Goal: Task Accomplishment & Management: Manage account settings

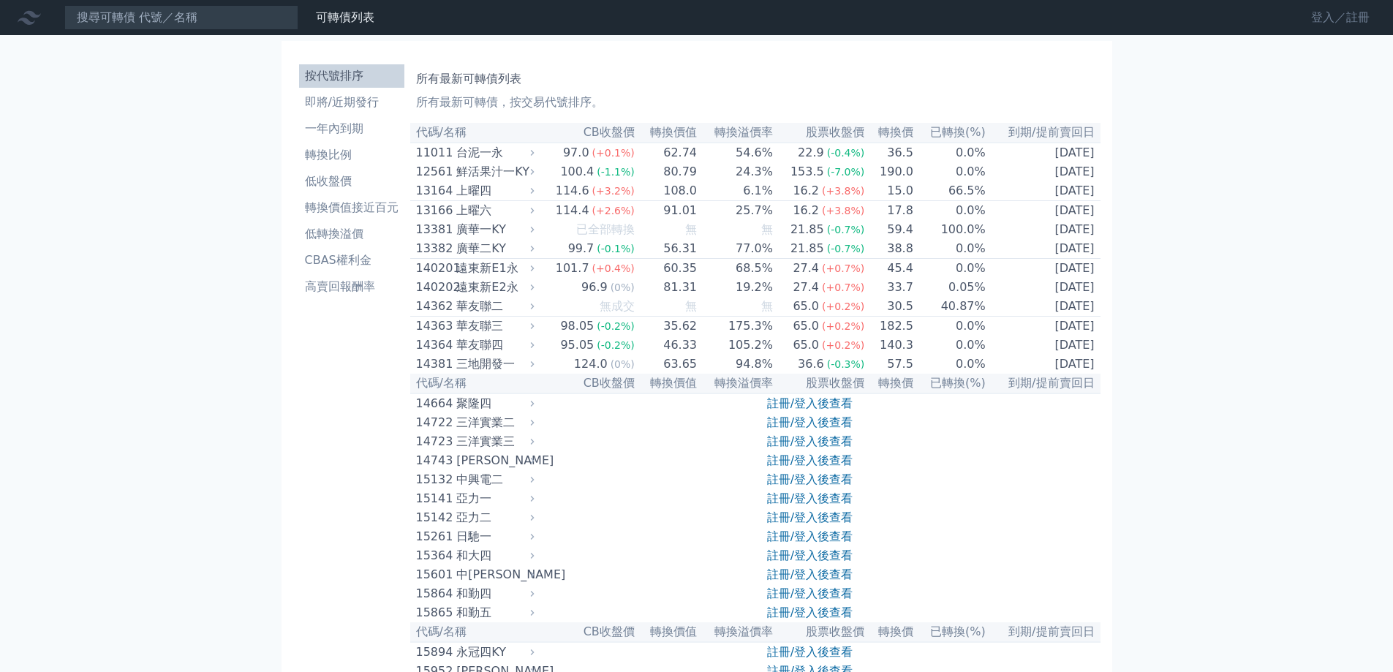
click at [1325, 21] on link "登入／註冊" at bounding box center [1340, 17] width 82 height 23
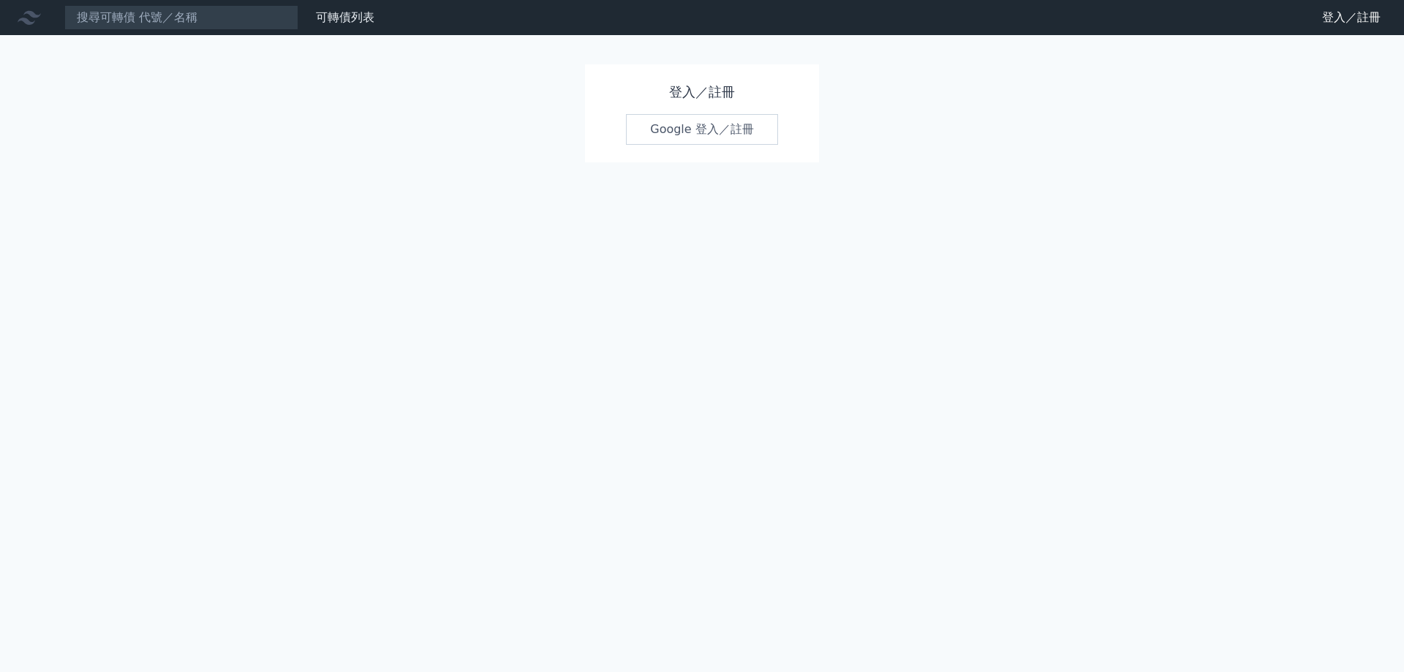
click at [723, 129] on link "Google 登入／註冊" at bounding box center [702, 129] width 152 height 31
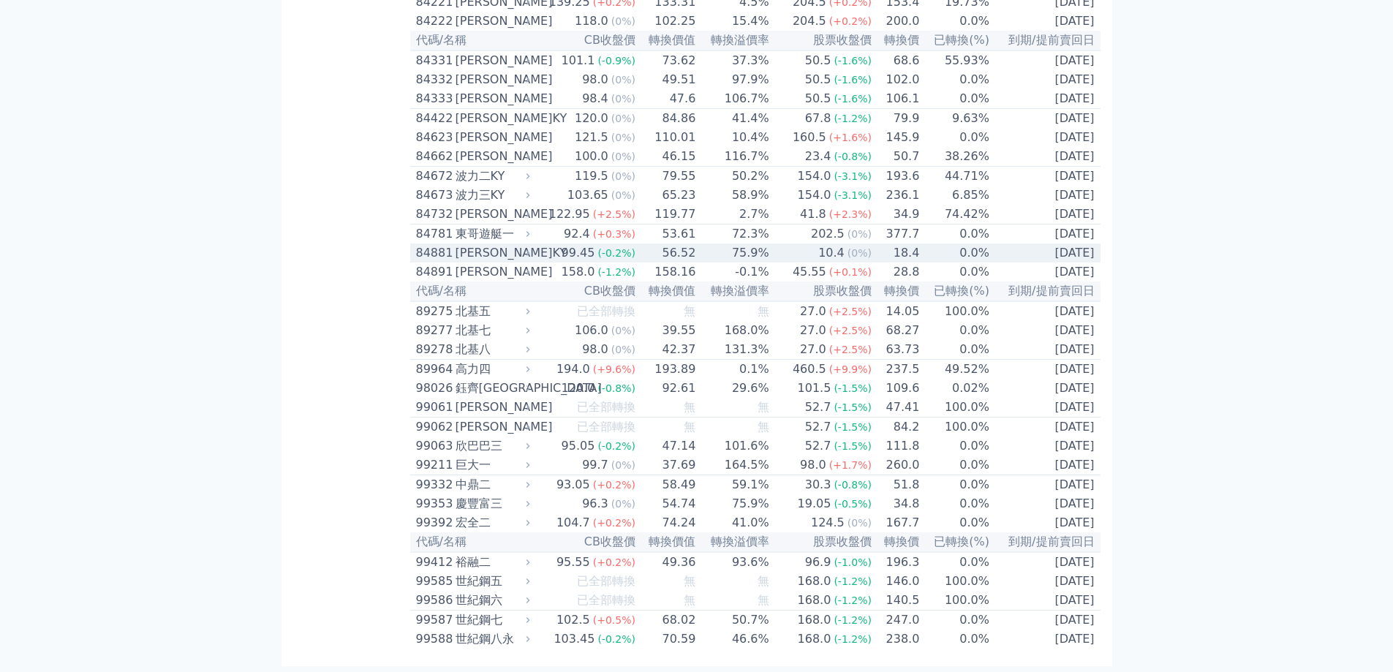
scroll to position [7700, 0]
